Goal: Information Seeking & Learning: Find specific fact

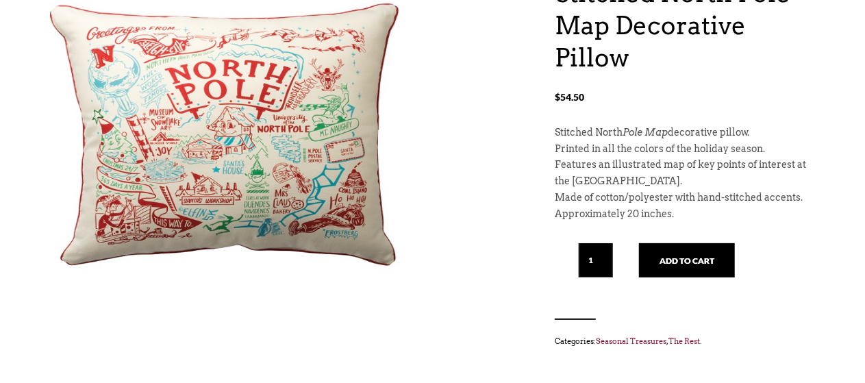
scroll to position [182, 0]
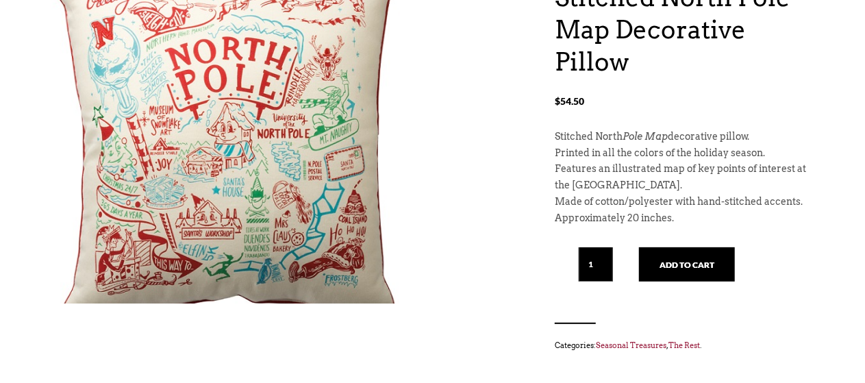
click at [322, 131] on img at bounding box center [224, 147] width 349 height 450
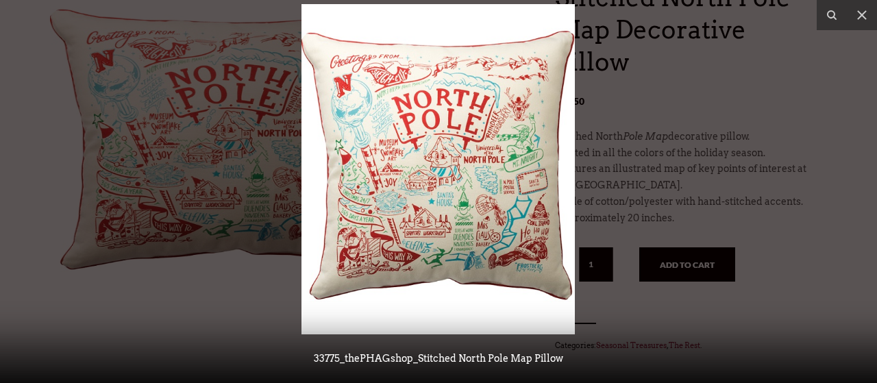
click at [452, 160] on img at bounding box center [438, 169] width 273 height 330
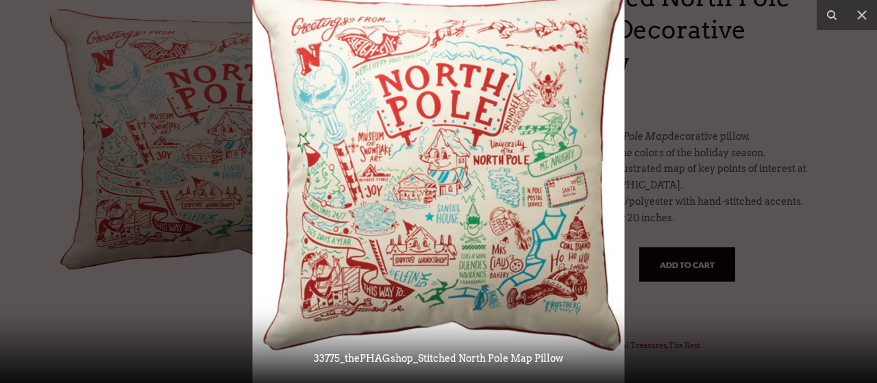
click at [452, 160] on img at bounding box center [439, 174] width 372 height 450
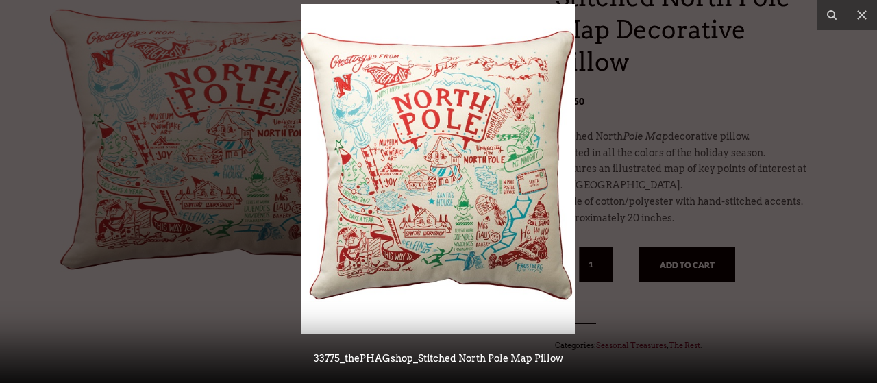
click at [676, 147] on div at bounding box center [438, 191] width 877 height 383
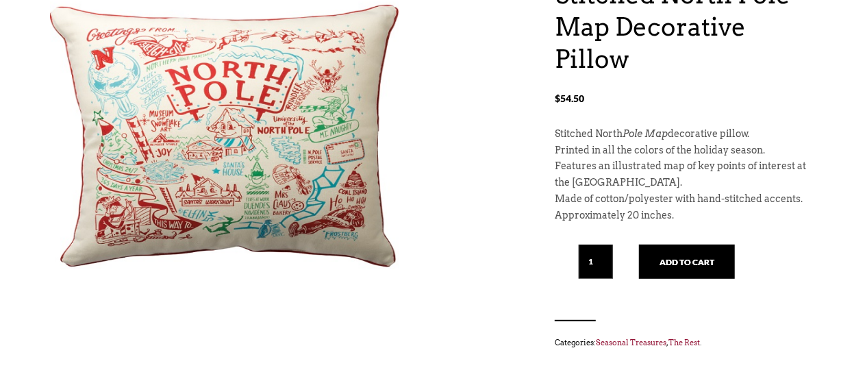
scroll to position [77, 0]
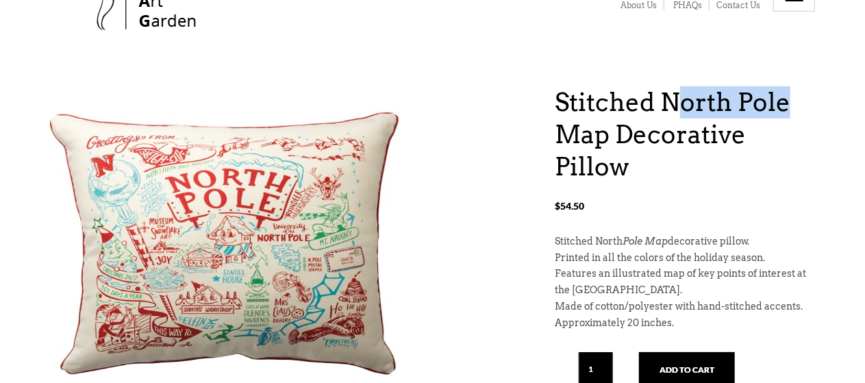
drag, startPoint x: 671, startPoint y: 103, endPoint x: 783, endPoint y: 99, distance: 111.8
click at [783, 99] on h1 "Stitched North Pole Map Decorative Pillow" at bounding box center [685, 134] width 260 height 96
click at [784, 99] on h1 "Stitched North Pole Map Decorative Pillow" at bounding box center [685, 134] width 260 height 96
drag, startPoint x: 665, startPoint y: 101, endPoint x: 781, endPoint y: 99, distance: 116.5
click at [781, 99] on h1 "Stitched North Pole Map Decorative Pillow" at bounding box center [685, 134] width 260 height 96
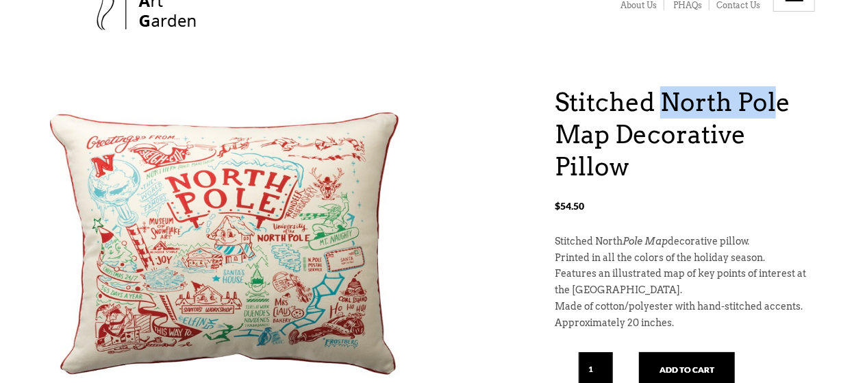
click at [781, 99] on h1 "Stitched North Pole Map Decorative Pillow" at bounding box center [685, 134] width 260 height 96
drag, startPoint x: 663, startPoint y: 103, endPoint x: 783, endPoint y: 101, distance: 119.2
click at [783, 101] on h1 "Stitched North Pole Map Decorative Pillow" at bounding box center [685, 134] width 260 height 96
copy h1 "North Pole"
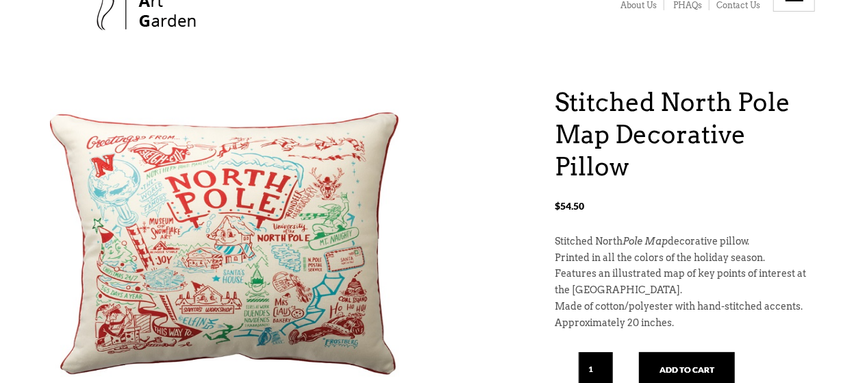
drag, startPoint x: 874, startPoint y: 59, endPoint x: 876, endPoint y: 50, distance: 9.3
click at [865, 50] on html "X Like what you see? Get V ery I mportant P HAG Status Now! Your ALL ACCESS pas…" at bounding box center [432, 114] width 865 height 383
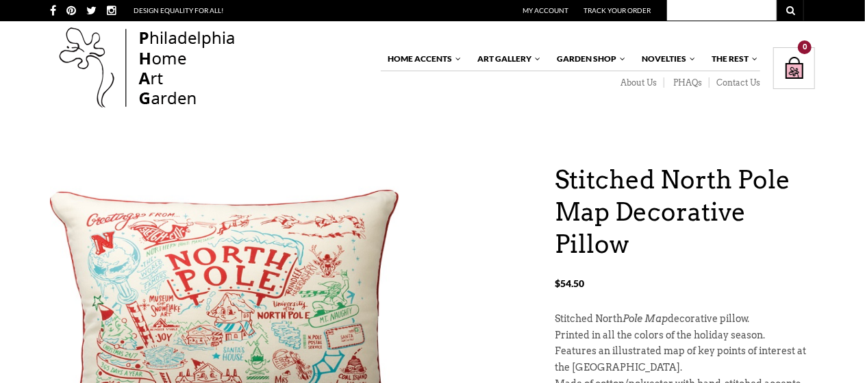
paste input "North Pole"
type input "North Pole"
click at [796, 12] on button at bounding box center [790, 10] width 27 height 21
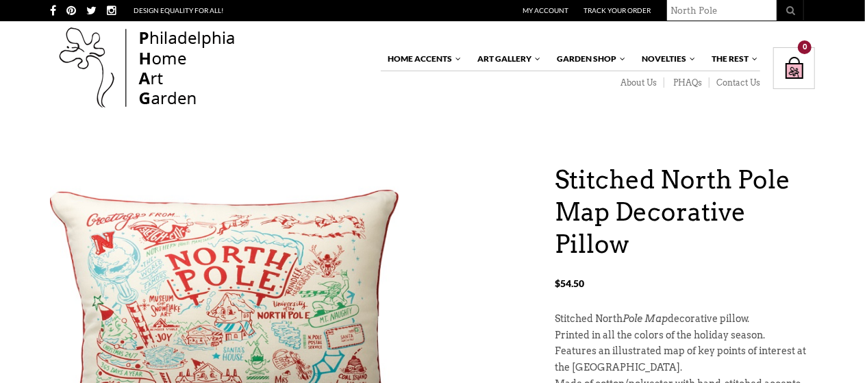
click at [792, 12] on icon at bounding box center [791, 10] width 8 height 9
click at [796, 11] on button at bounding box center [790, 10] width 27 height 21
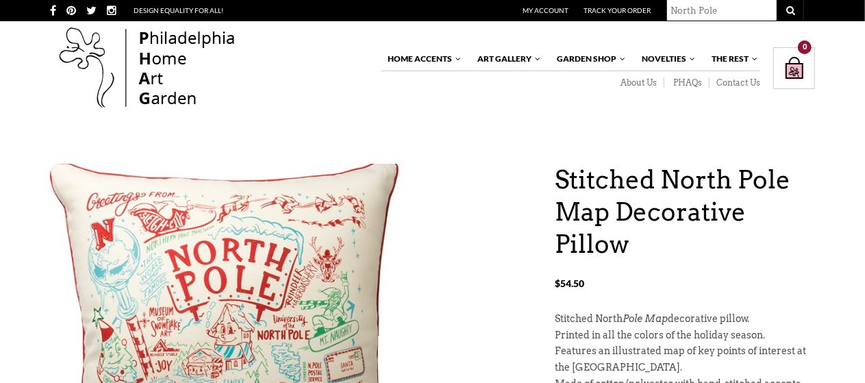
click at [288, 267] on img at bounding box center [224, 348] width 349 height 450
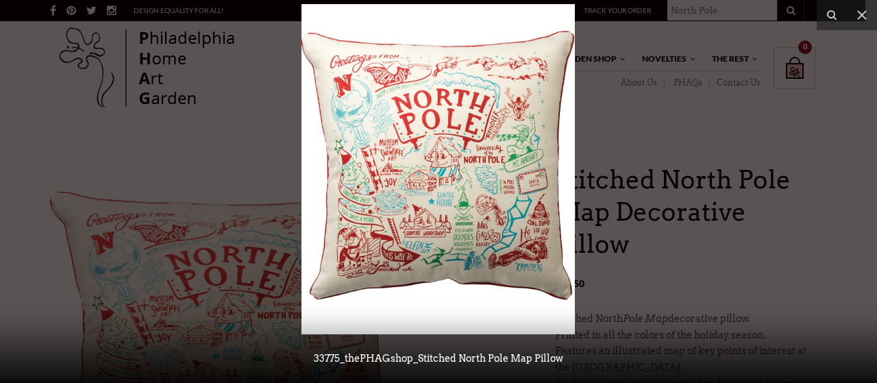
click at [442, 236] on img at bounding box center [438, 169] width 273 height 330
